Goal: Check status

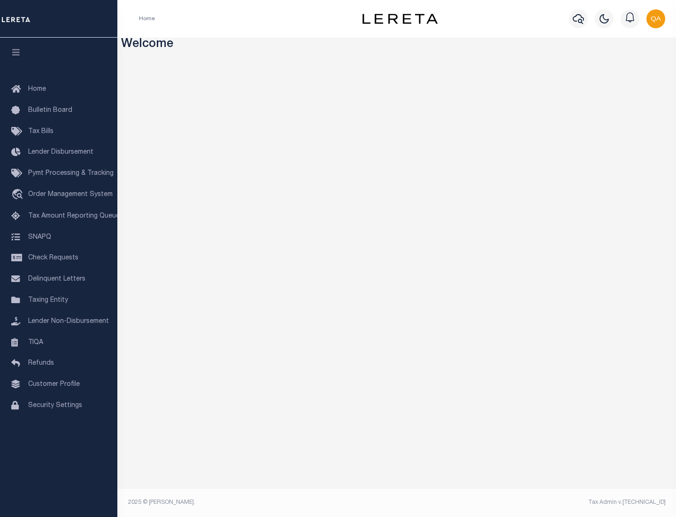
click at [59, 258] on span "Check Requests" at bounding box center [53, 258] width 50 height 7
select select "50"
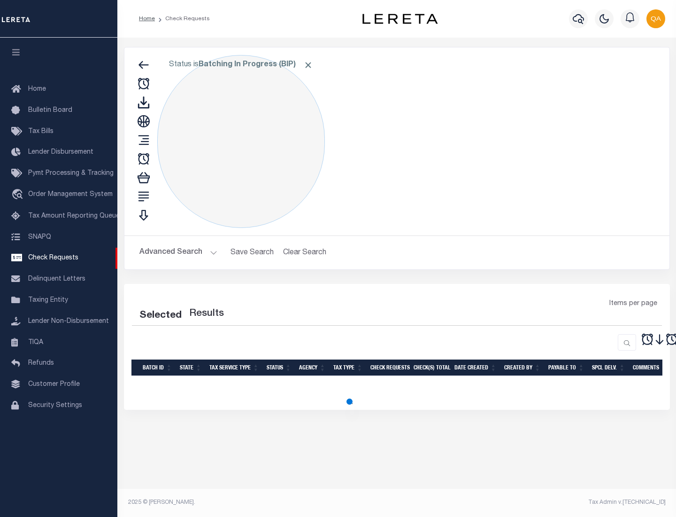
select select "50"
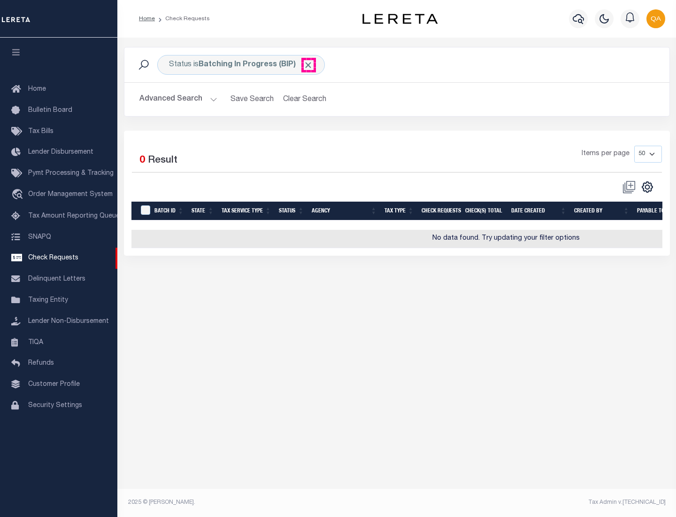
click at [309, 65] on span "Click to Remove" at bounding box center [308, 65] width 10 height 10
